Goal: Information Seeking & Learning: Learn about a topic

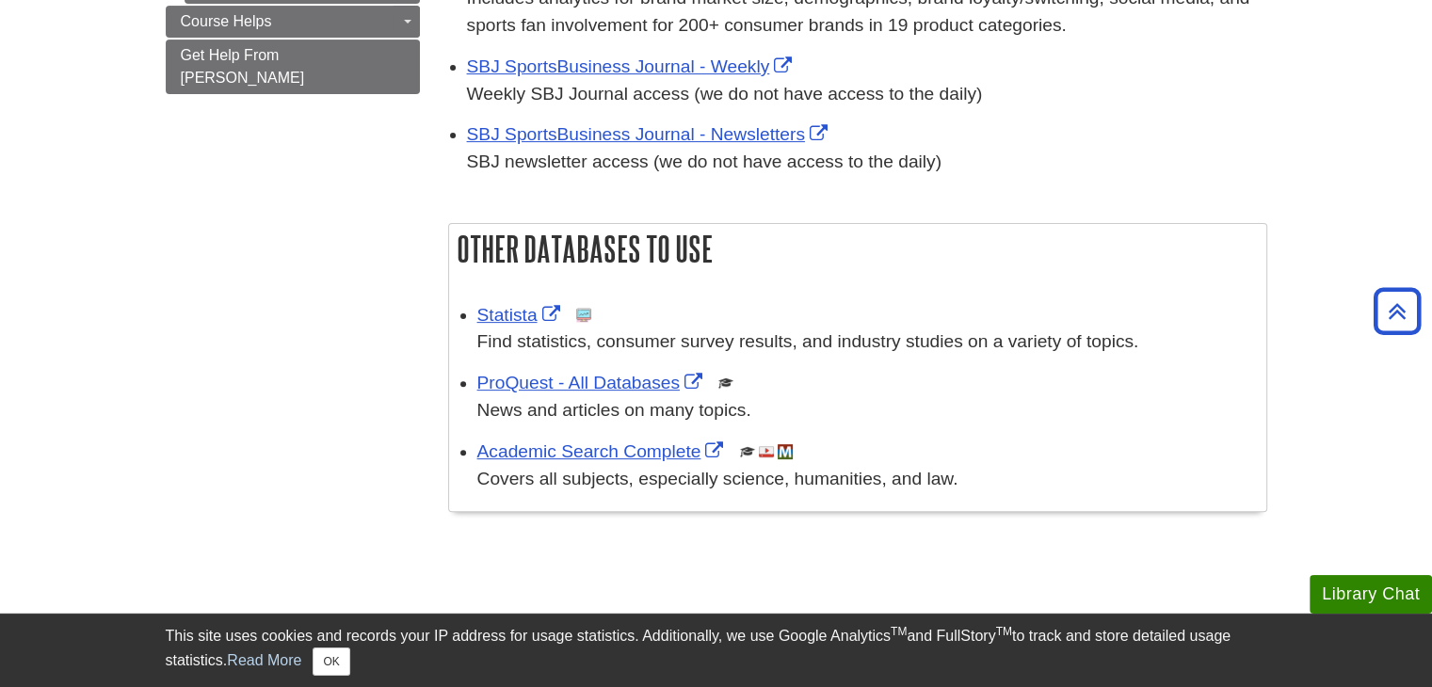
scroll to position [479, 0]
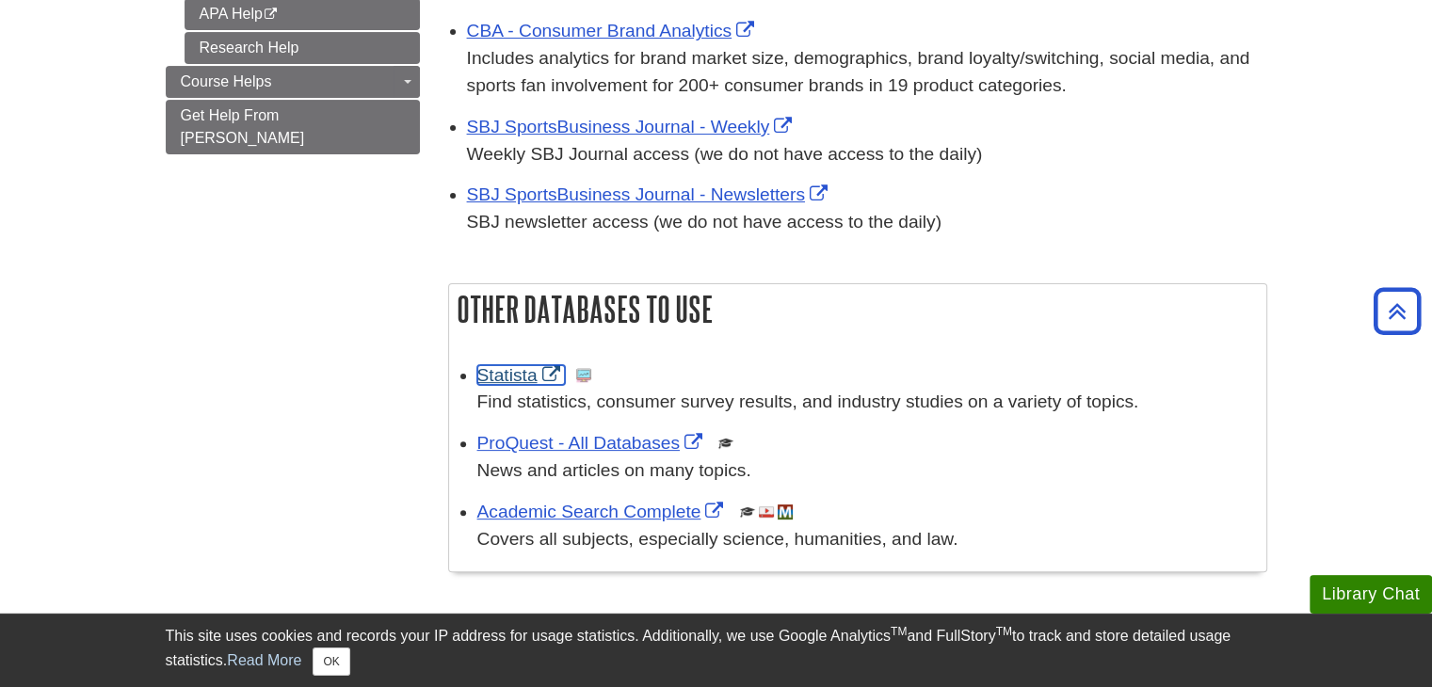
click at [504, 376] on link "Statista" at bounding box center [521, 375] width 88 height 20
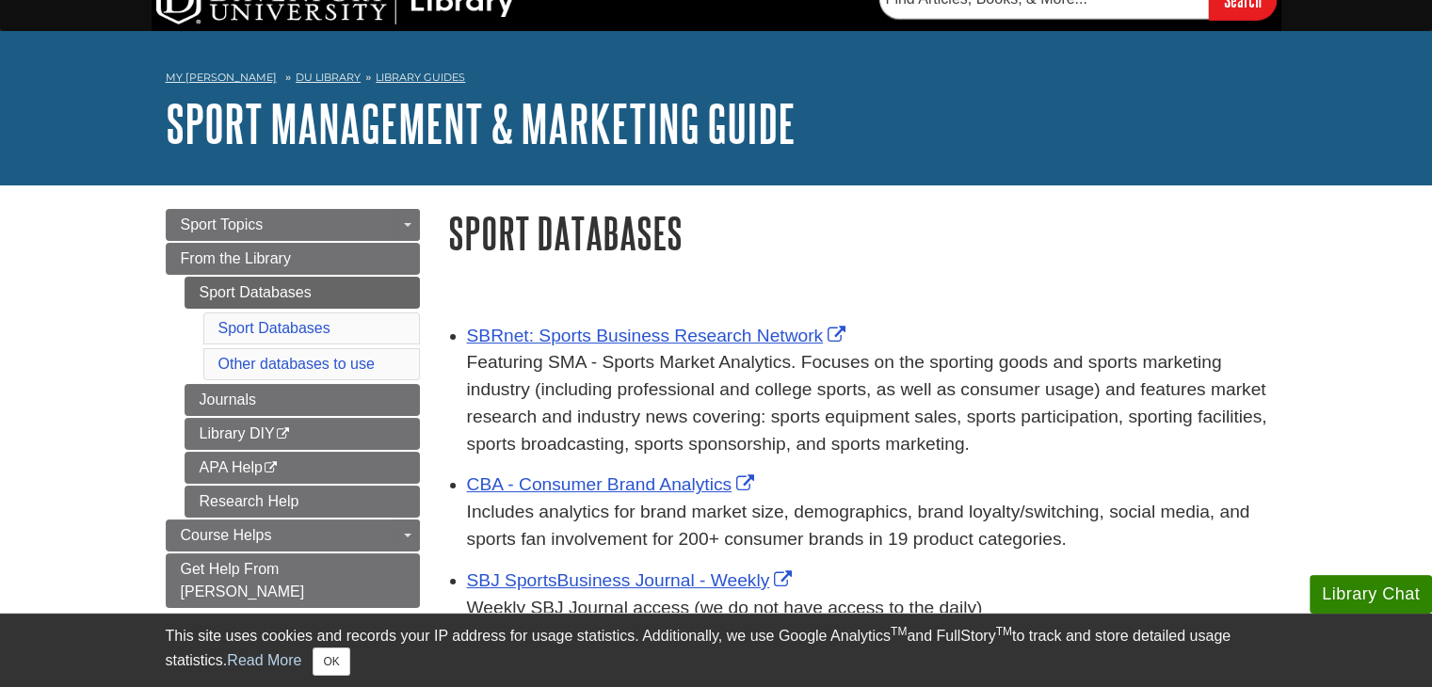
scroll to position [37, 0]
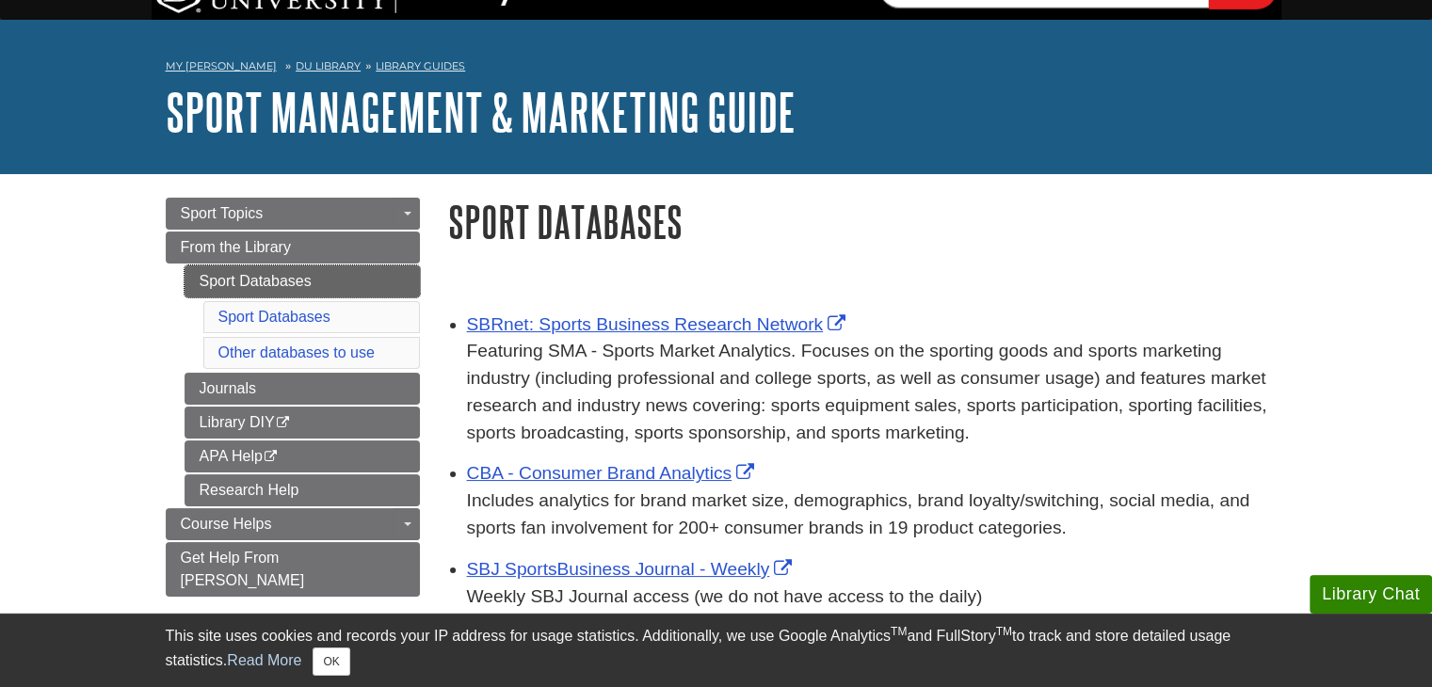
click at [345, 283] on link "Sport Databases" at bounding box center [302, 281] width 235 height 32
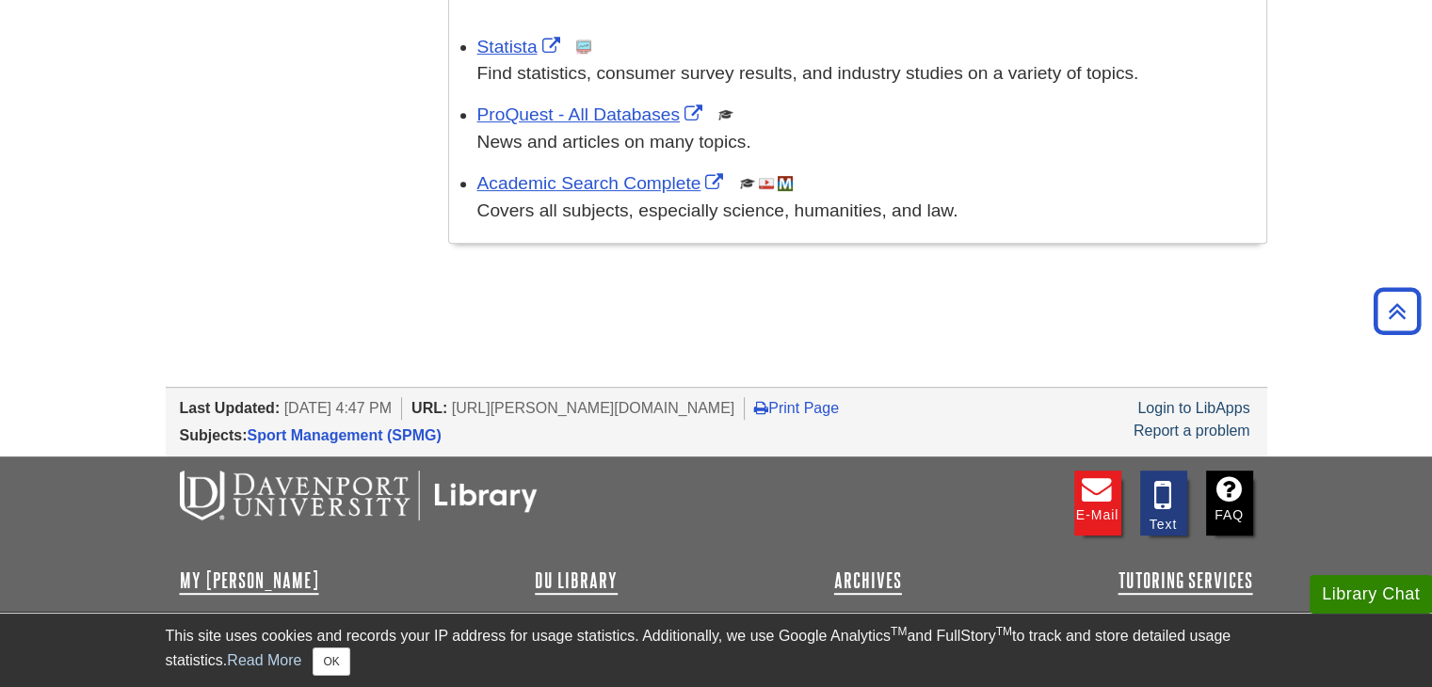
scroll to position [807, 0]
drag, startPoint x: 490, startPoint y: 410, endPoint x: 739, endPoint y: 410, distance: 249.5
click at [739, 410] on li "URL: [URL][PERSON_NAME][DOMAIN_NAME]" at bounding box center [577, 409] width 333 height 23
